Goal: Task Accomplishment & Management: Manage account settings

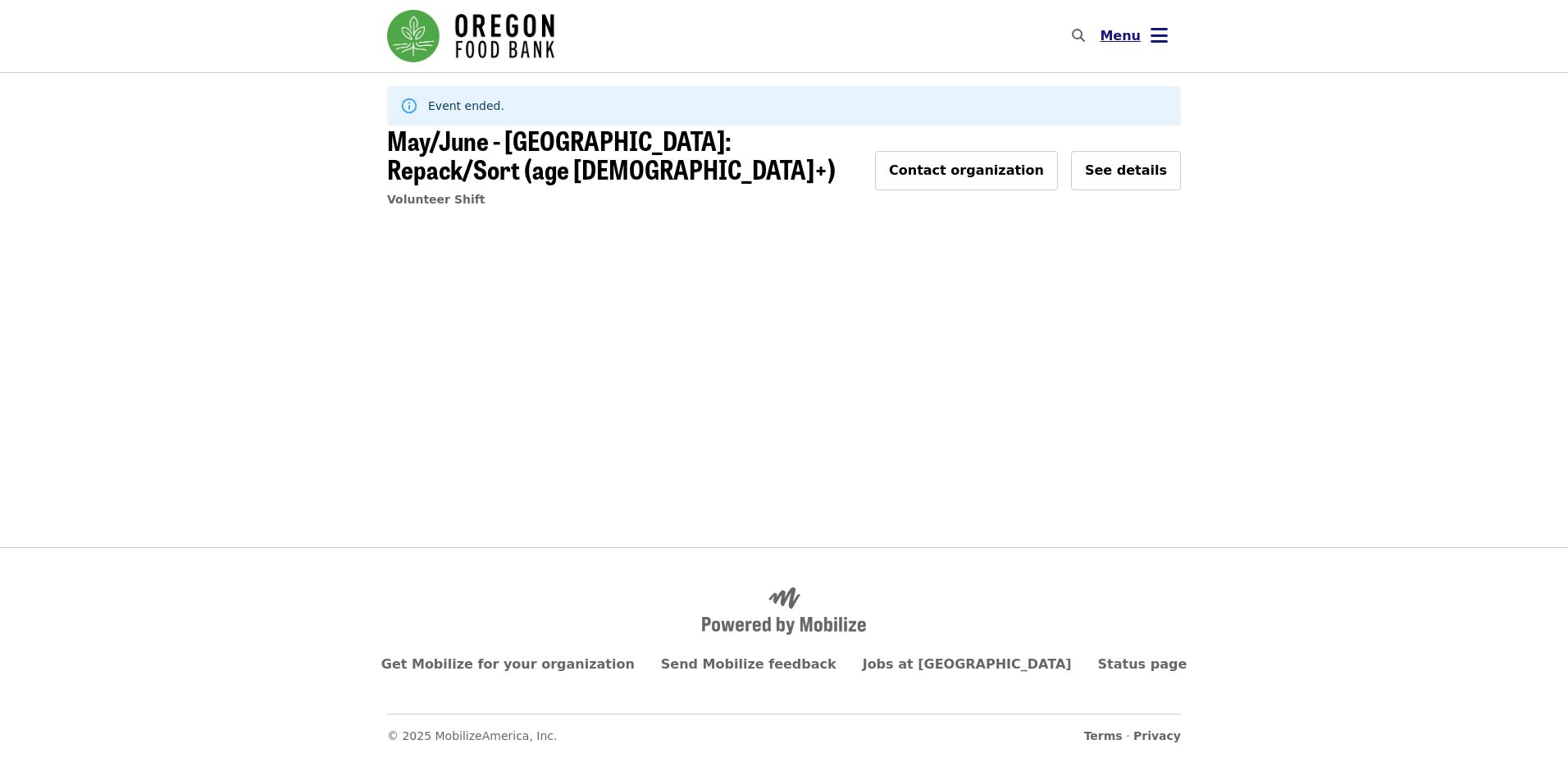
click at [1143, 41] on button "Menu" at bounding box center [1134, 36] width 94 height 39
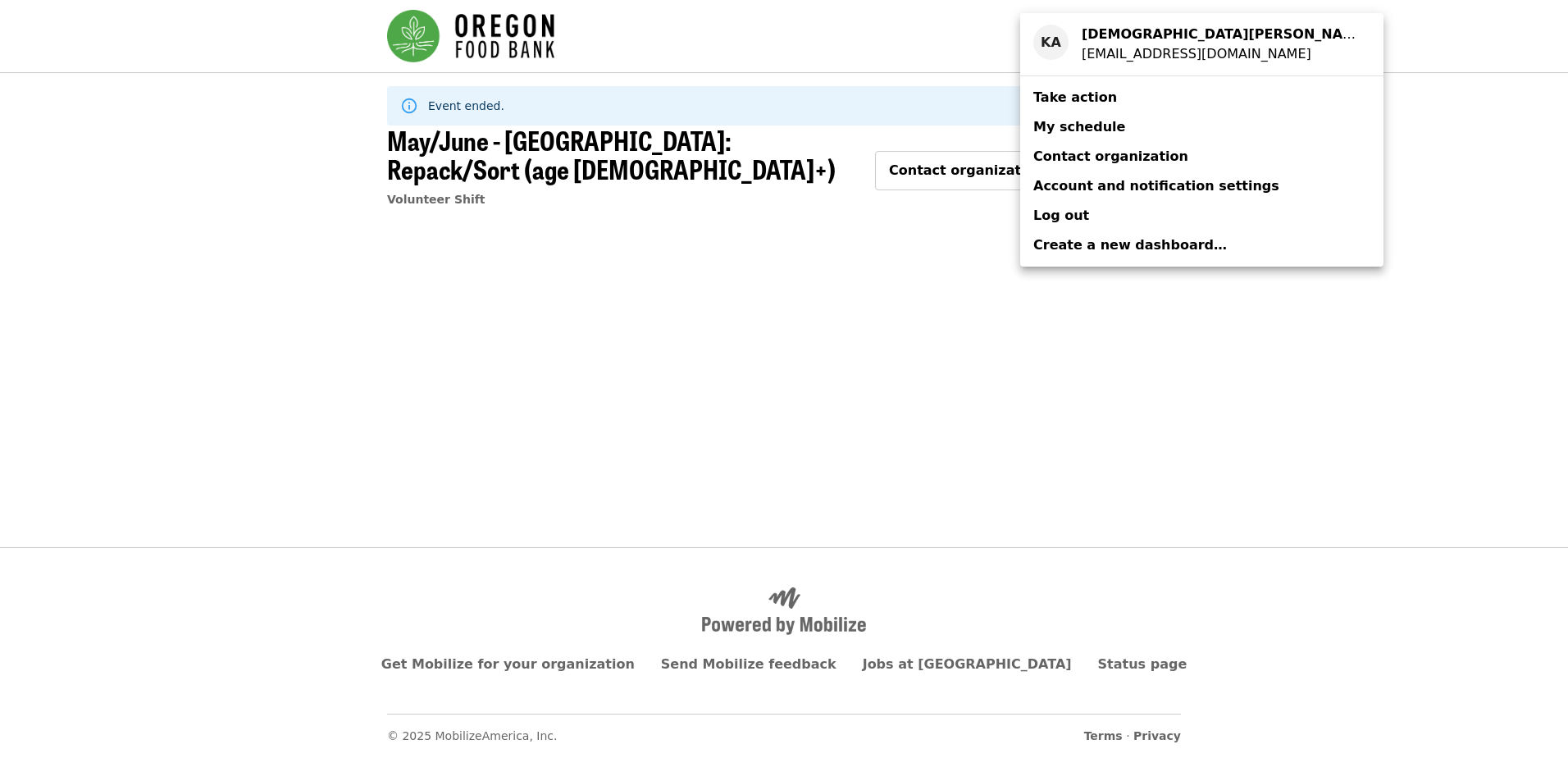
click at [1090, 119] on span "My schedule" at bounding box center [1079, 127] width 92 height 16
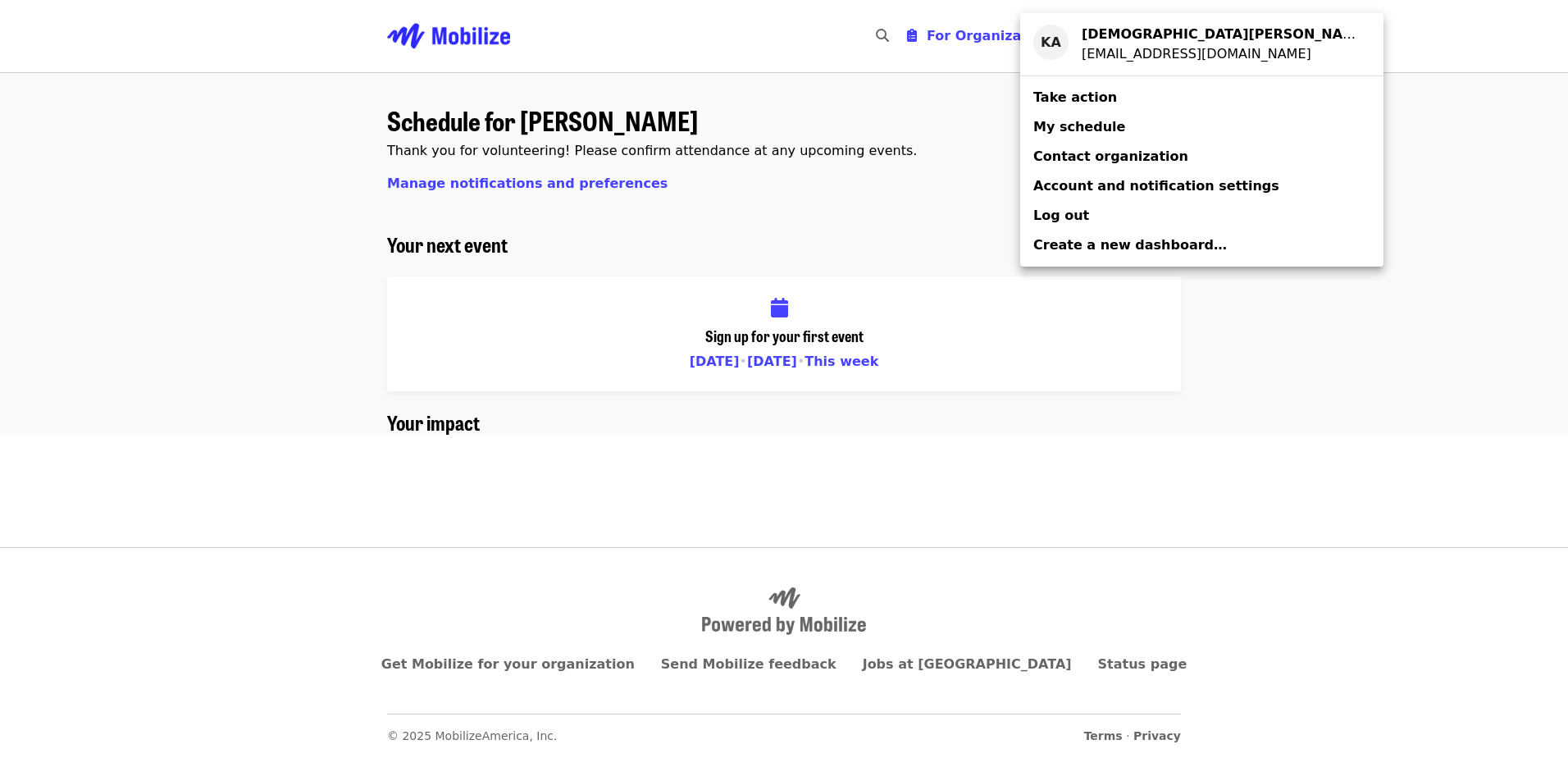
click at [448, 175] on div "Account menu" at bounding box center [784, 379] width 1568 height 758
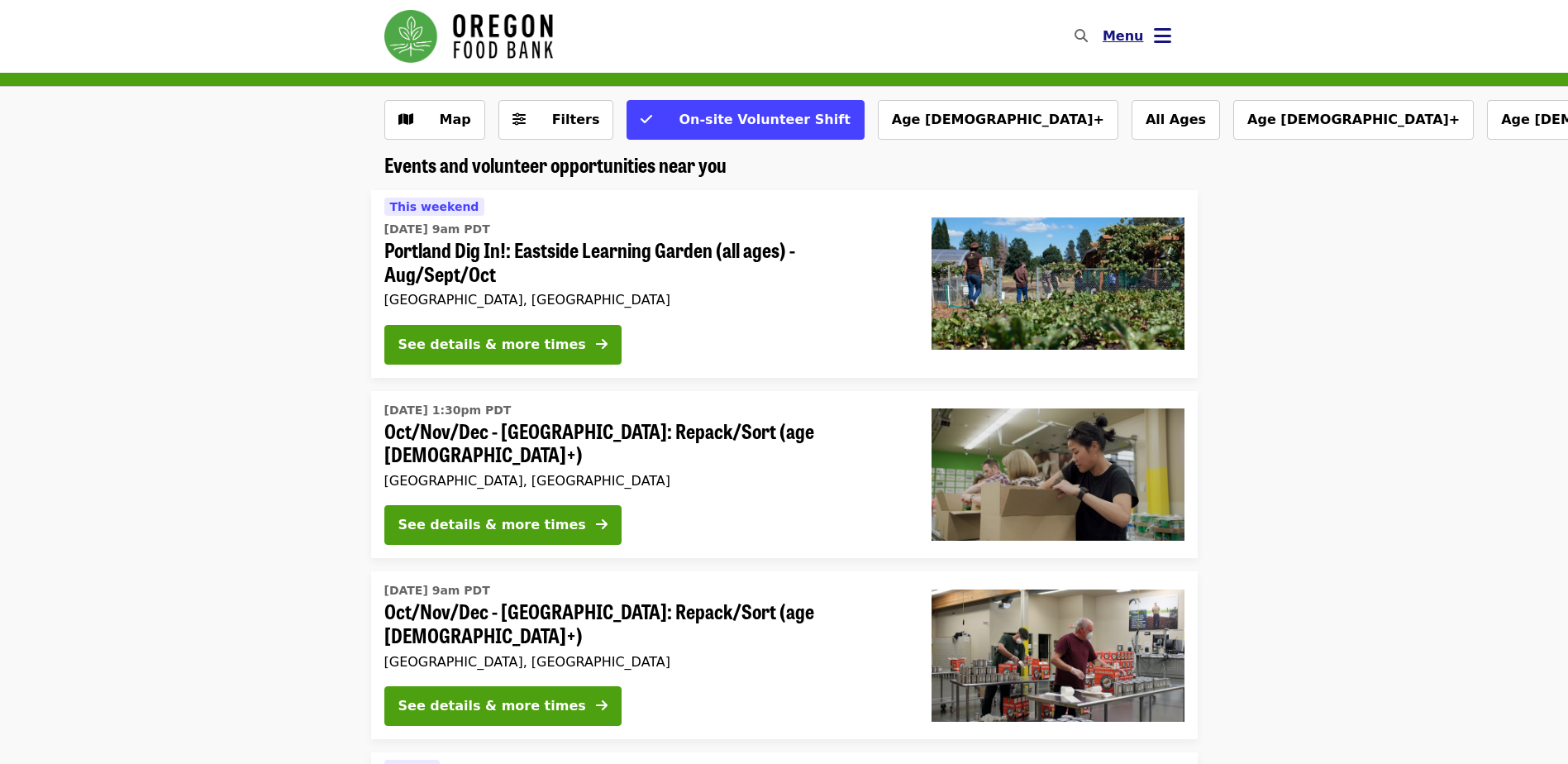
click at [1159, 35] on icon "bars icon" at bounding box center [1163, 35] width 18 height 24
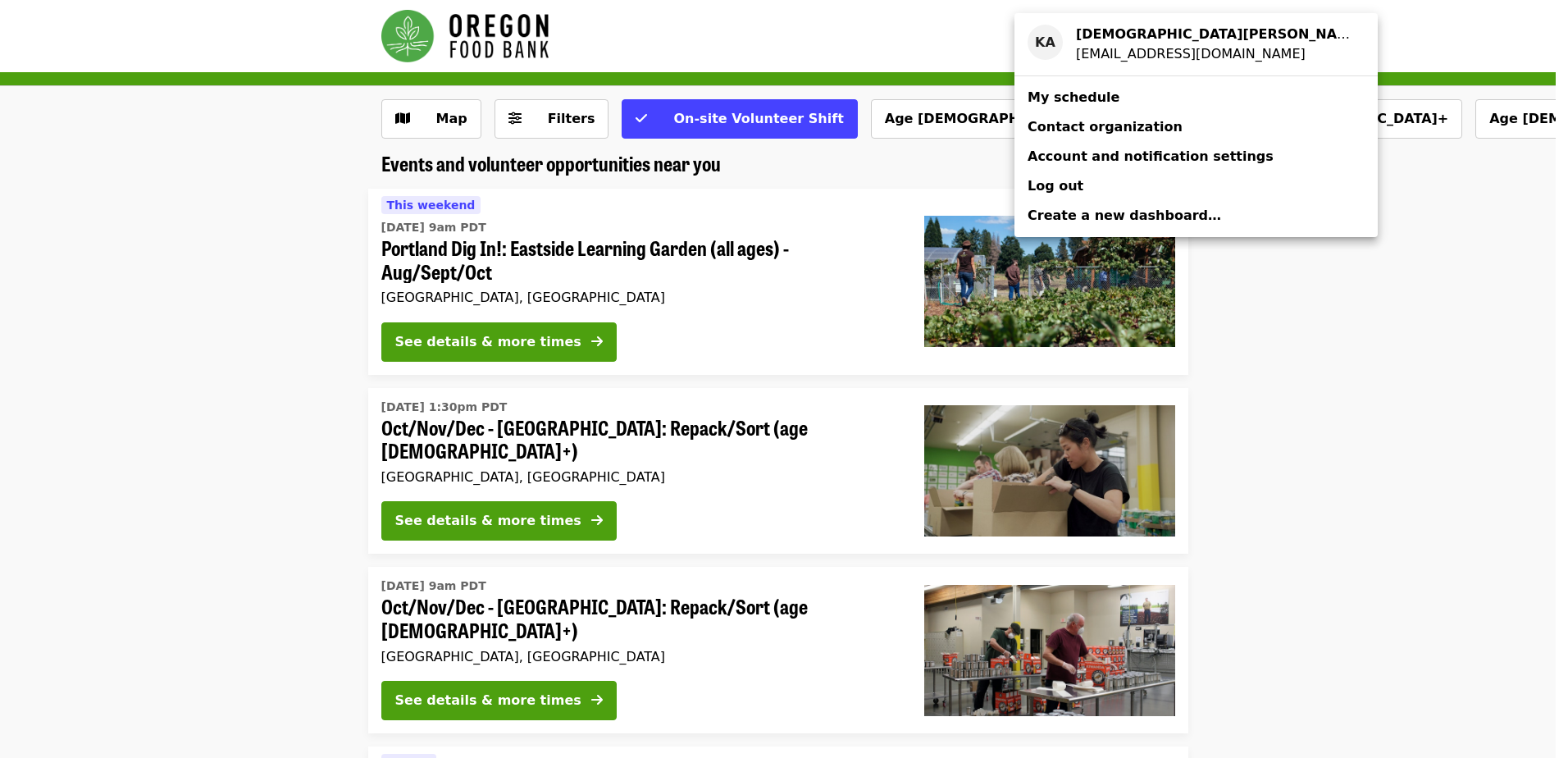
click at [1094, 97] on span "My schedule" at bounding box center [1073, 97] width 92 height 16
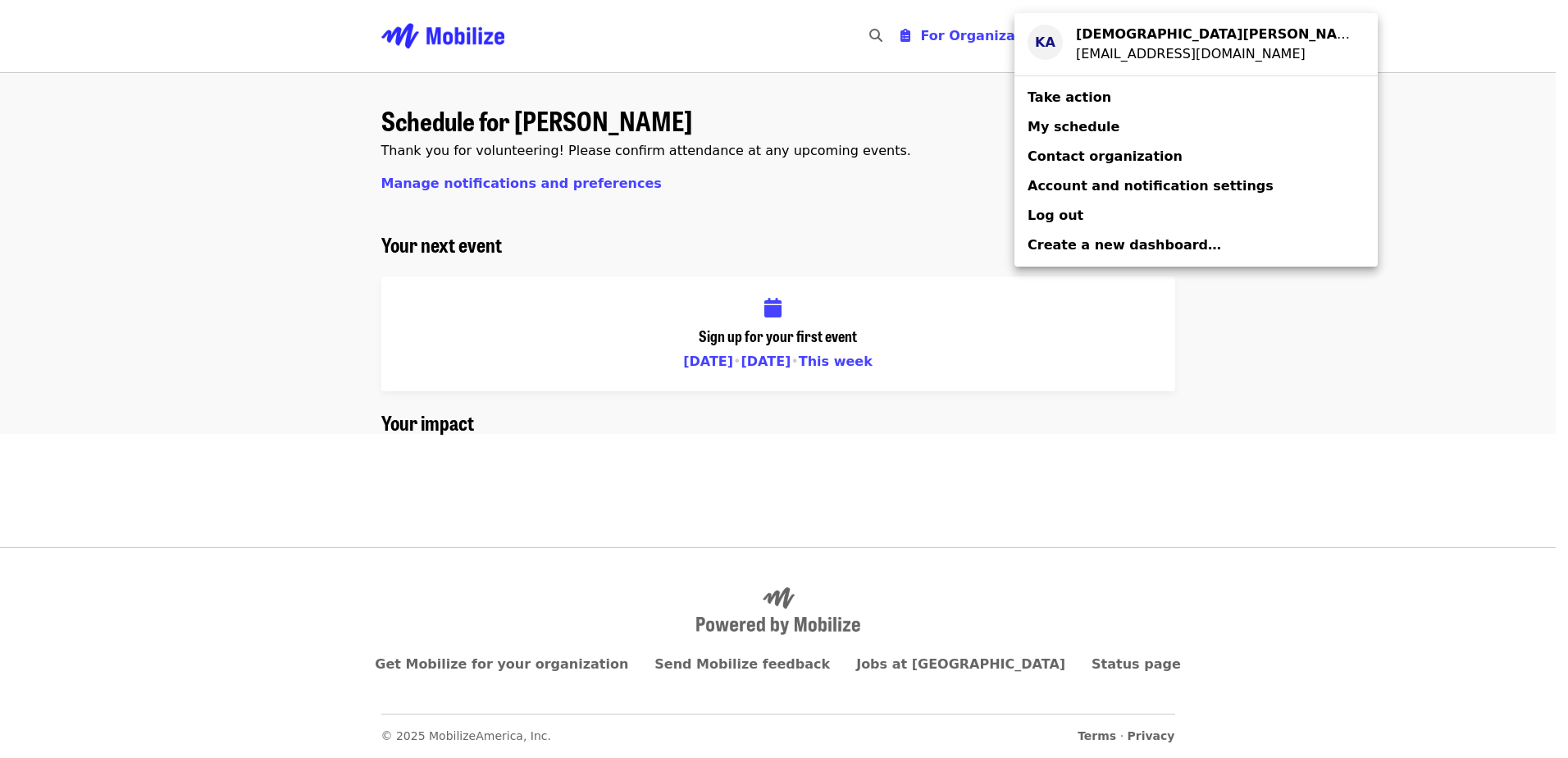
click at [1093, 61] on div "[EMAIL_ADDRESS][DOMAIN_NAME]" at bounding box center [1214, 54] width 276 height 20
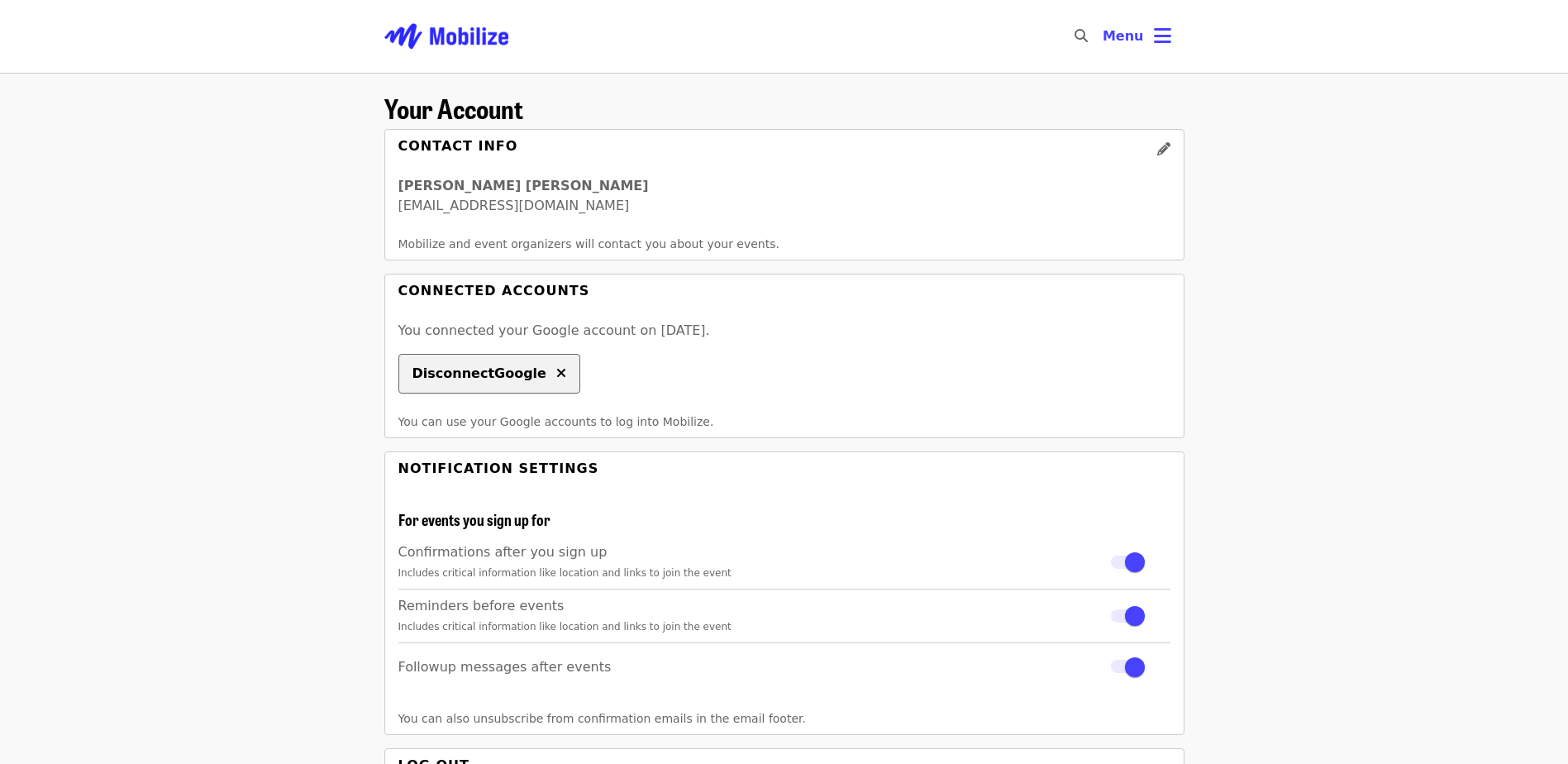
click at [556, 371] on icon "times icon" at bounding box center [561, 374] width 10 height 16
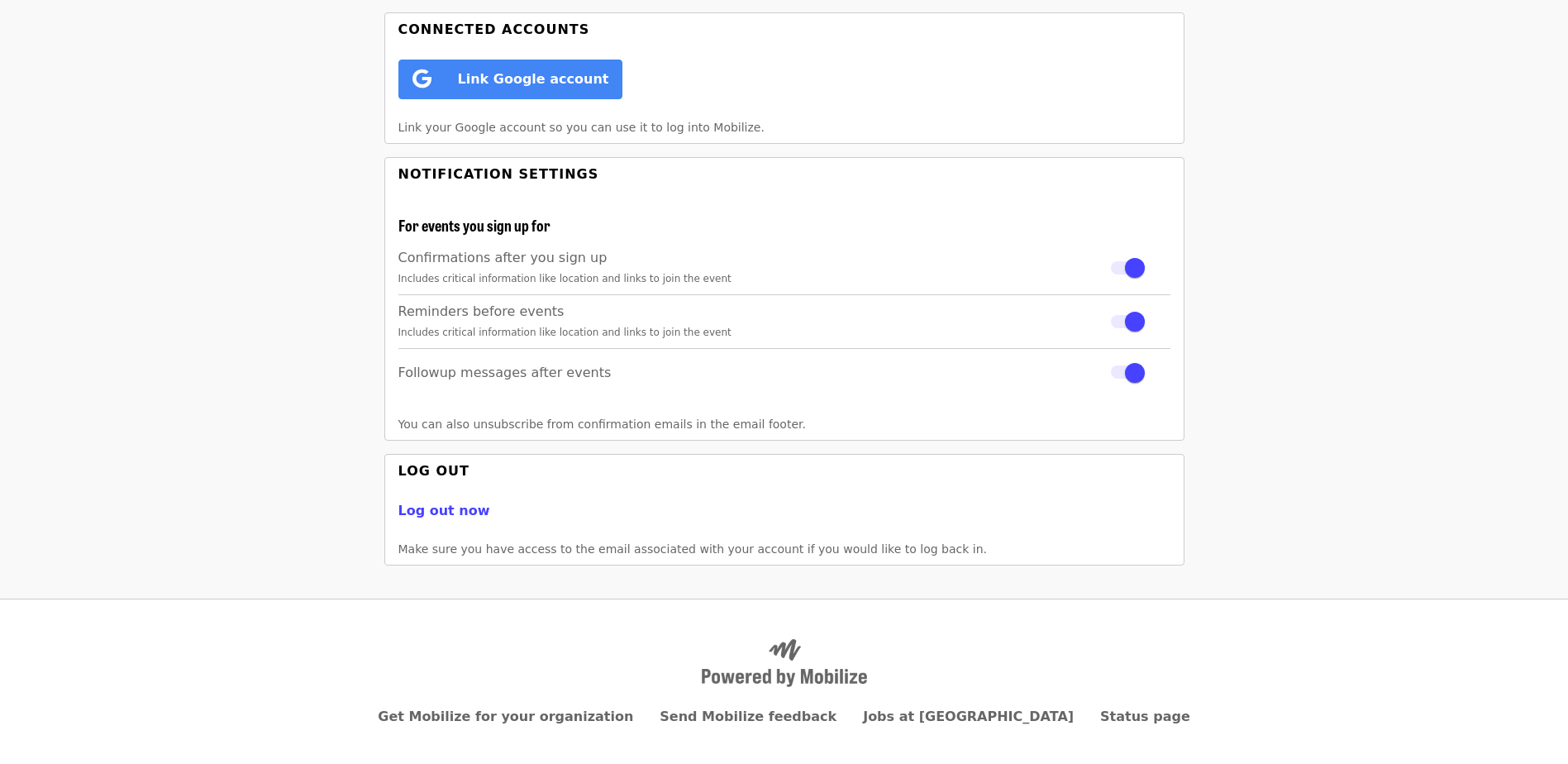
scroll to position [309, 0]
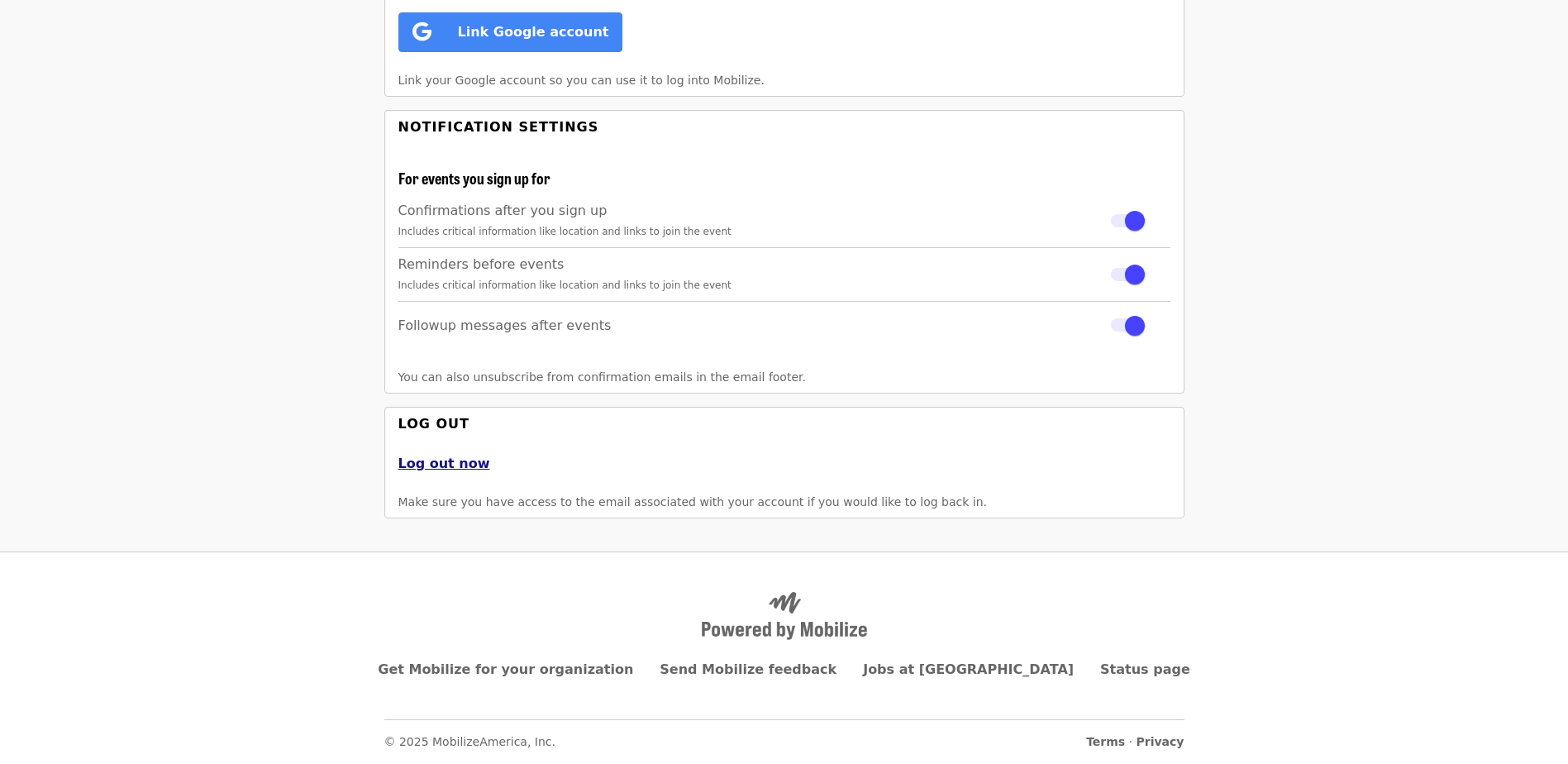
click at [446, 458] on button "Log out now" at bounding box center [444, 463] width 92 height 20
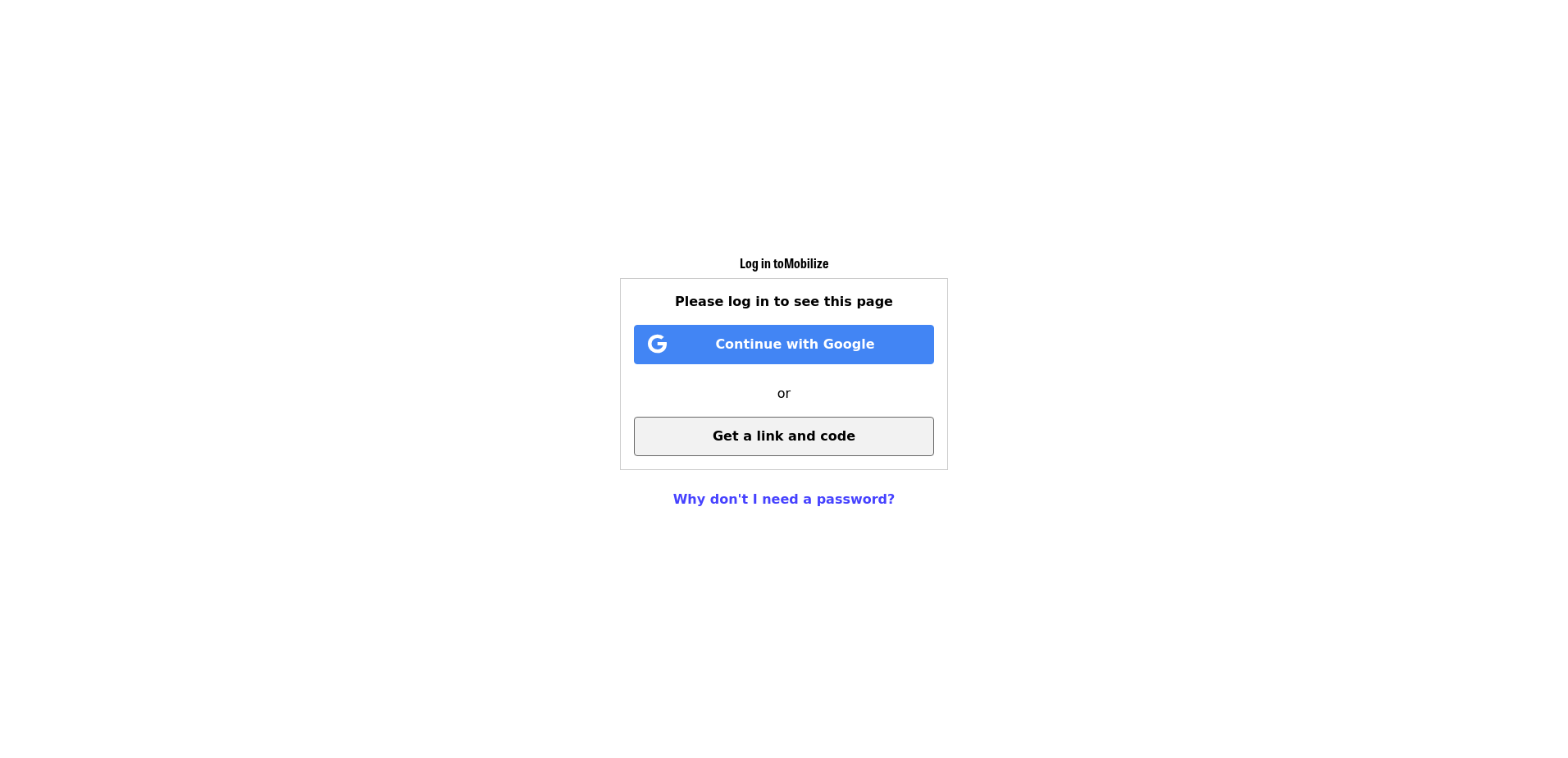
click at [814, 441] on span "Get a link and code" at bounding box center [784, 436] width 143 height 16
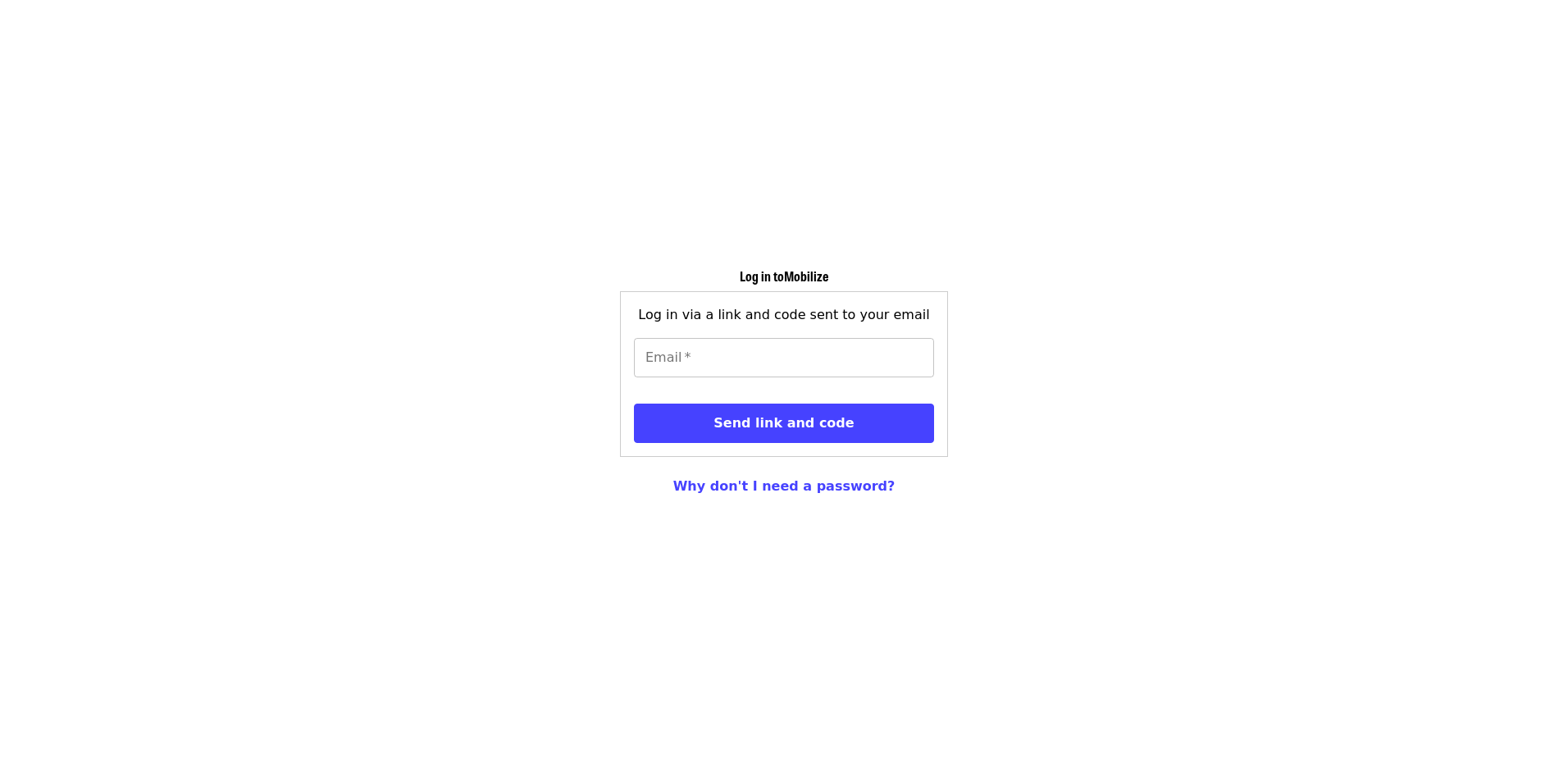
click at [809, 360] on input "Email   *" at bounding box center [784, 357] width 300 height 39
type input "**********"
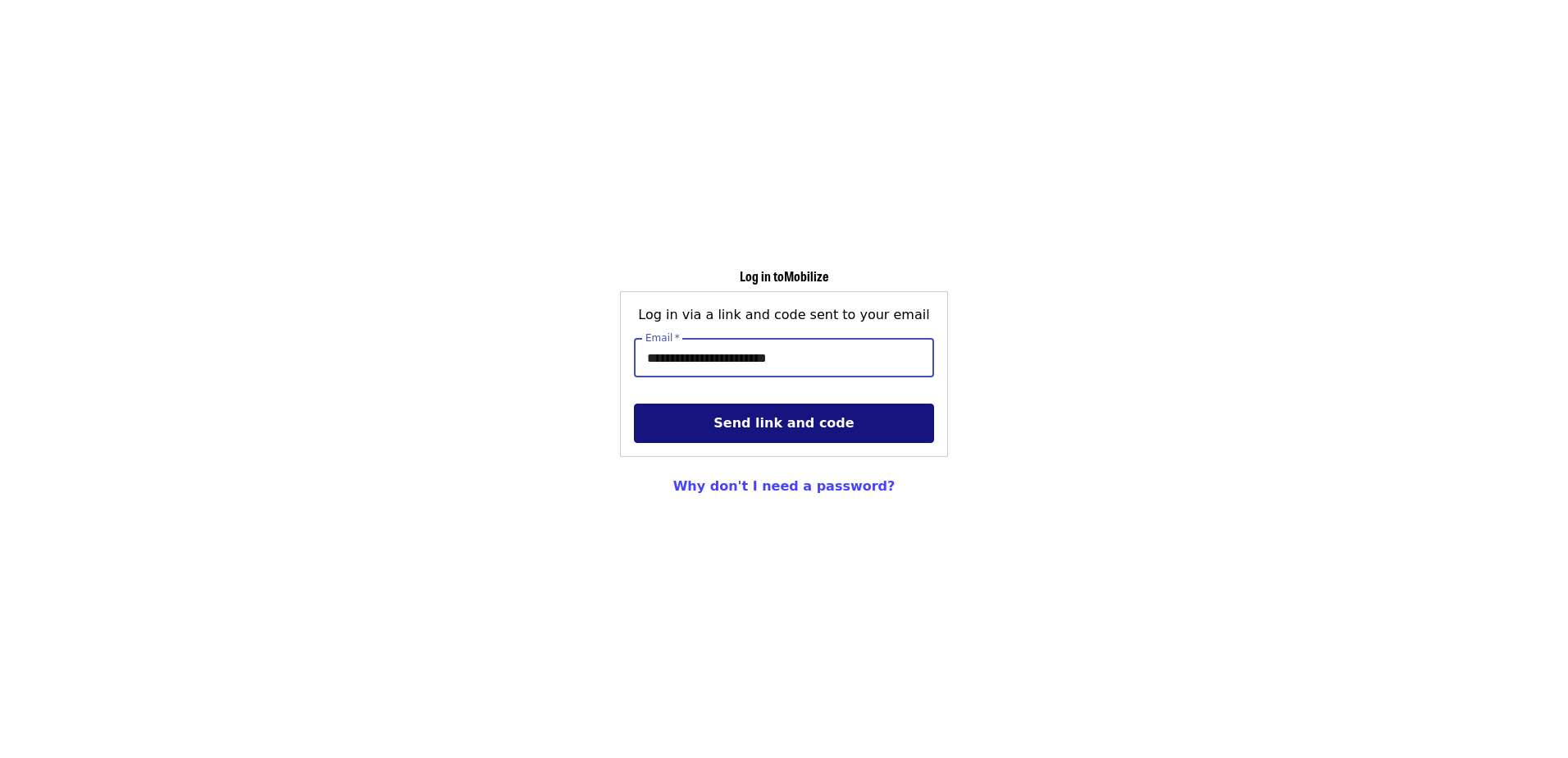
click at [810, 433] on button "Send link and code" at bounding box center [784, 423] width 300 height 39
